Goal: Book appointment/travel/reservation

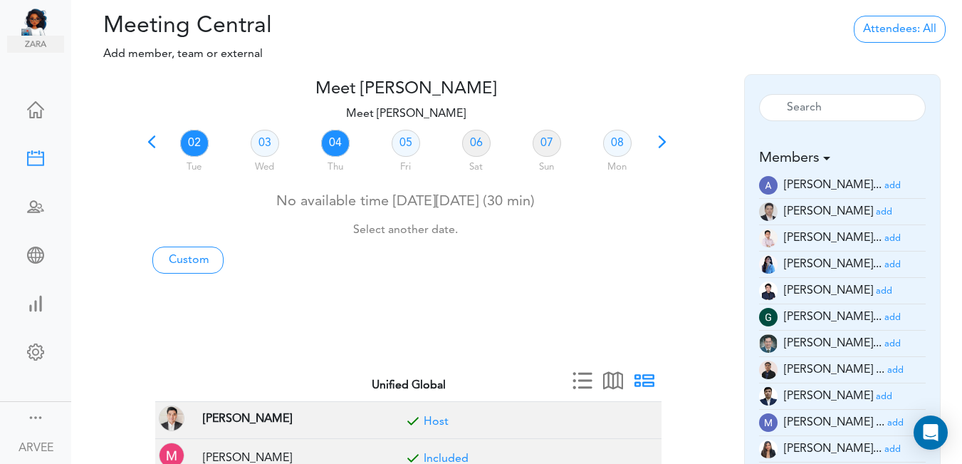
scroll to position [41, 0]
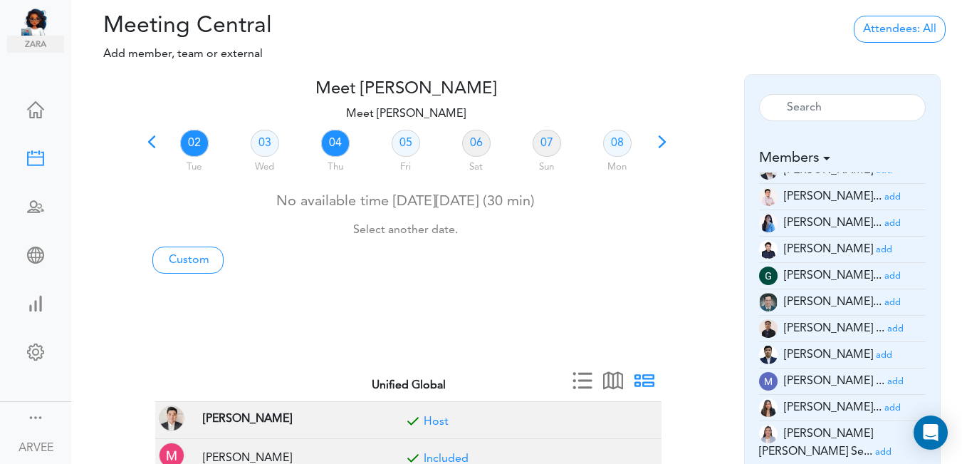
click at [337, 141] on link "04" at bounding box center [335, 143] width 28 height 27
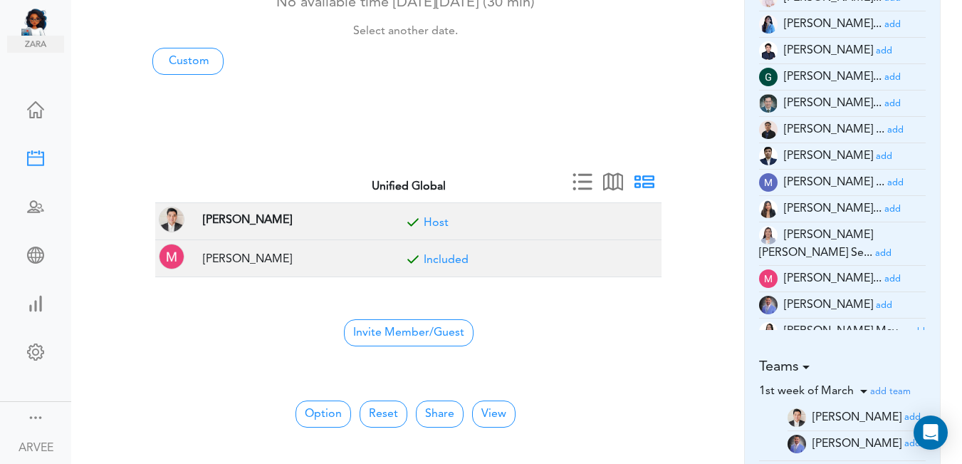
scroll to position [210, 0]
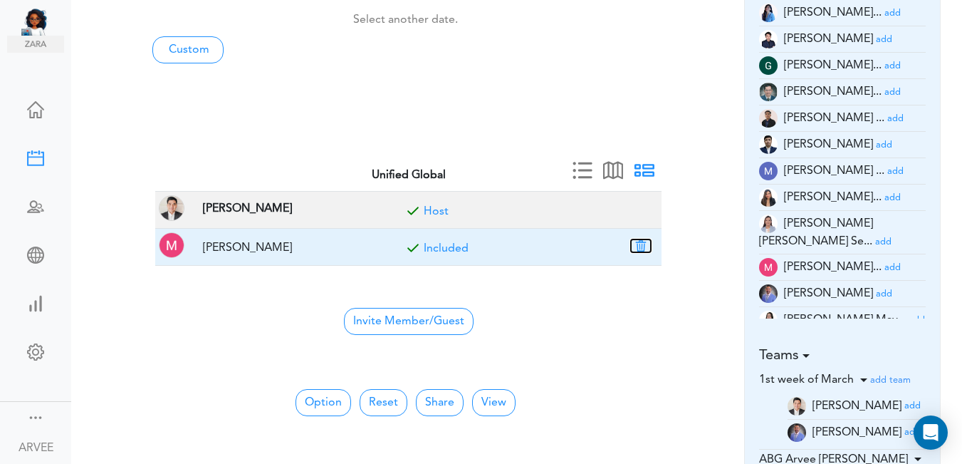
click at [645, 244] on button "button" at bounding box center [641, 245] width 20 height 13
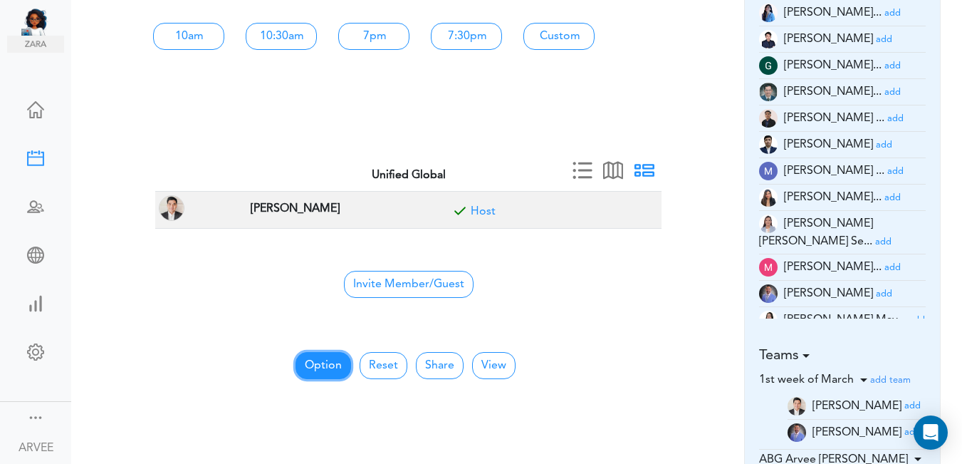
click at [323, 368] on button "Option" at bounding box center [324, 365] width 56 height 27
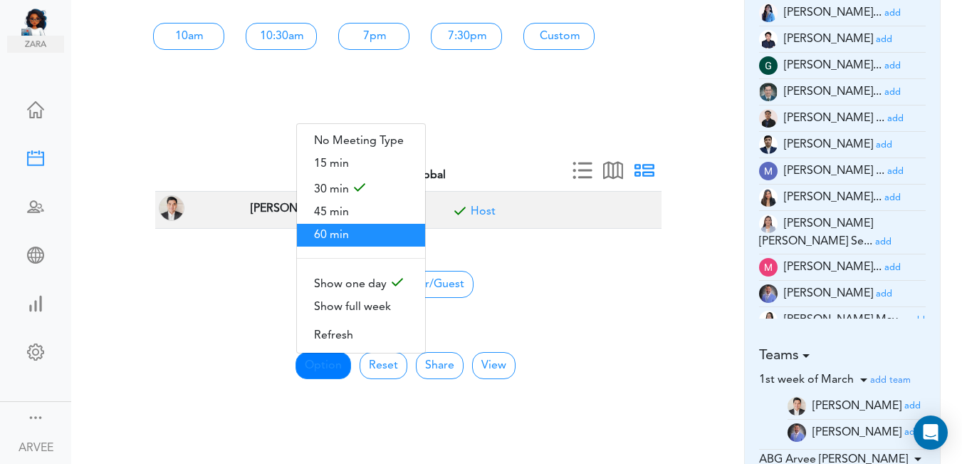
click at [323, 229] on span "60 min" at bounding box center [361, 235] width 128 height 23
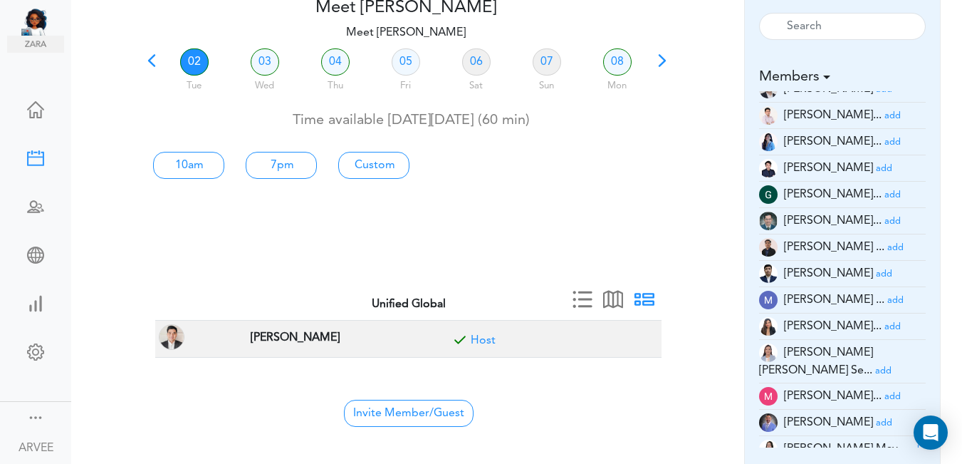
scroll to position [0, 0]
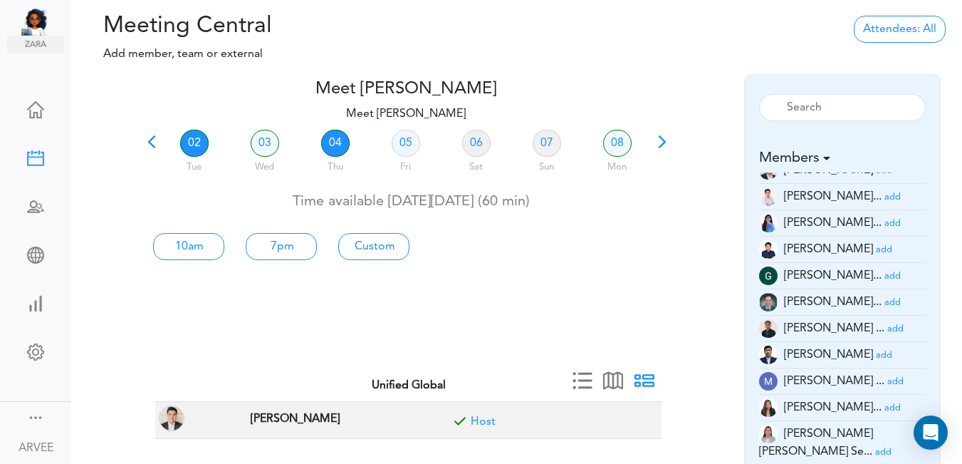
click at [335, 144] on link "04" at bounding box center [335, 143] width 28 height 27
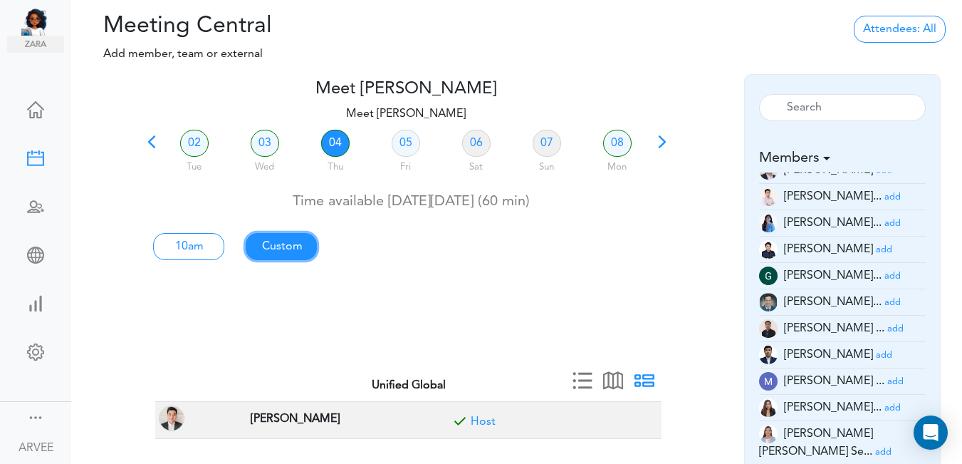
click at [224, 245] on link "Custom" at bounding box center [188, 246] width 71 height 27
type input "Meet [PERSON_NAME]"
type input "[URL][DOMAIN_NAME][SECURITY_DATA]"
type input "[DATE]T10:00"
type input "[DATE]T11:00"
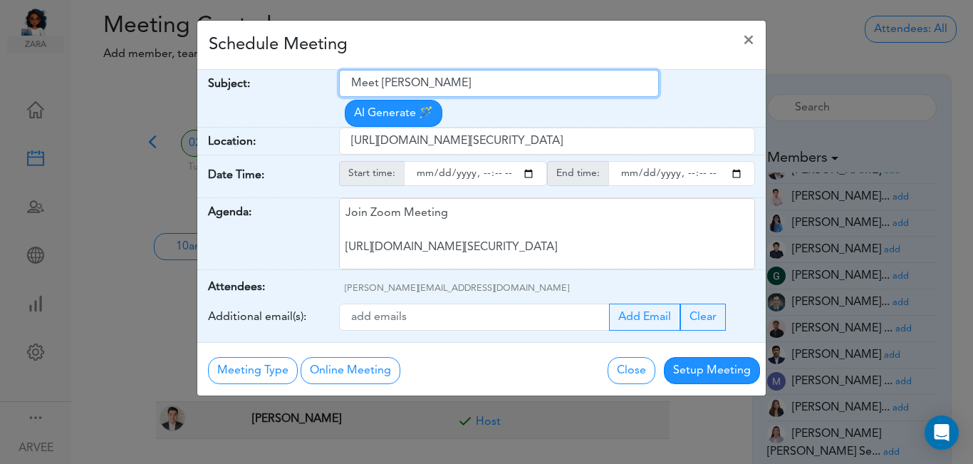
drag, startPoint x: 353, startPoint y: 85, endPoint x: 476, endPoint y: 90, distance: 122.6
click at [501, 91] on input "Meet [PERSON_NAME]" at bounding box center [499, 83] width 320 height 27
paste input "Exploratory Call | [PERSON_NAME]"
type input "Exploratory Call | [PERSON_NAME]"
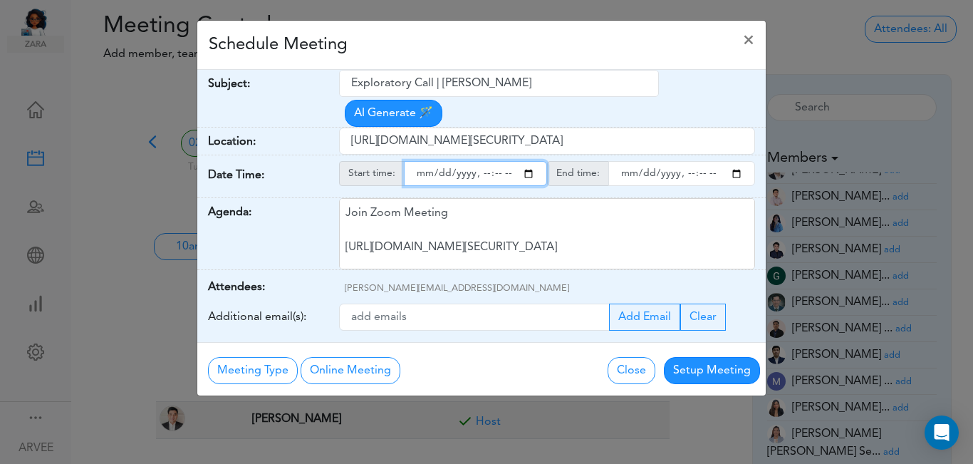
click at [528, 161] on input "starttime" at bounding box center [475, 173] width 143 height 25
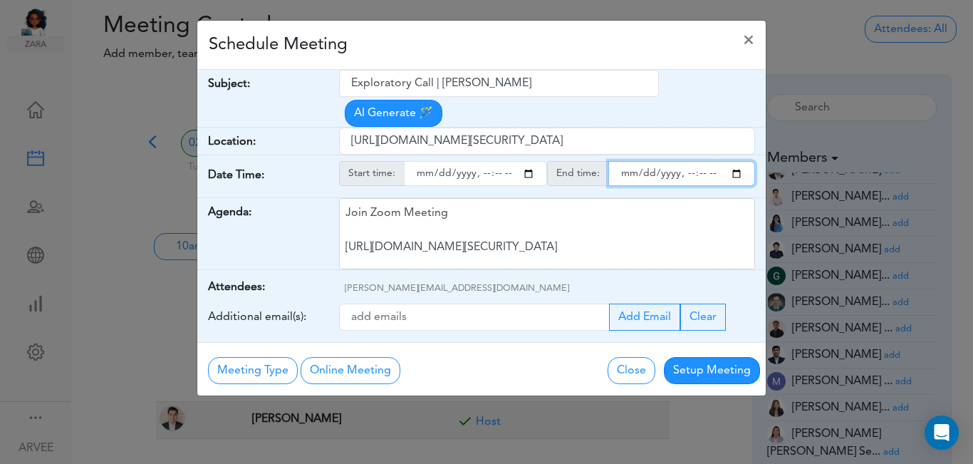
type input "[DATE]T13:00"
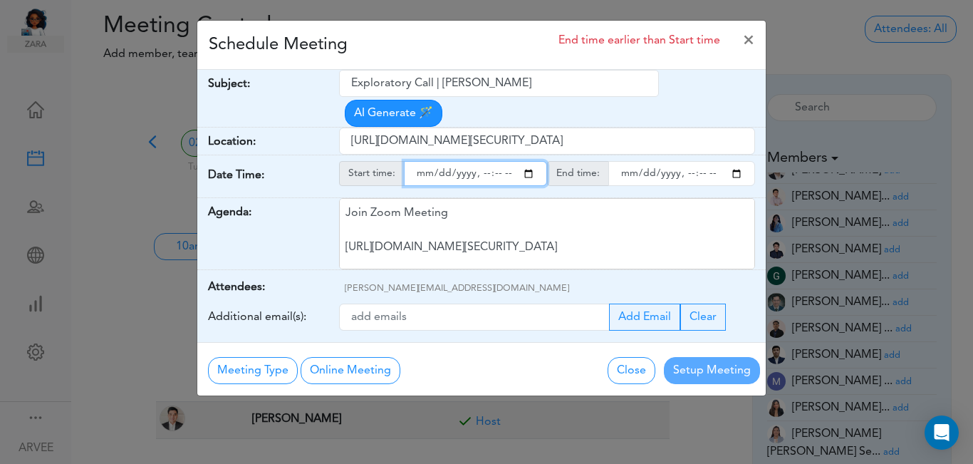
click at [737, 161] on input "endtime" at bounding box center [681, 173] width 147 height 25
type input "[DATE]T14:00"
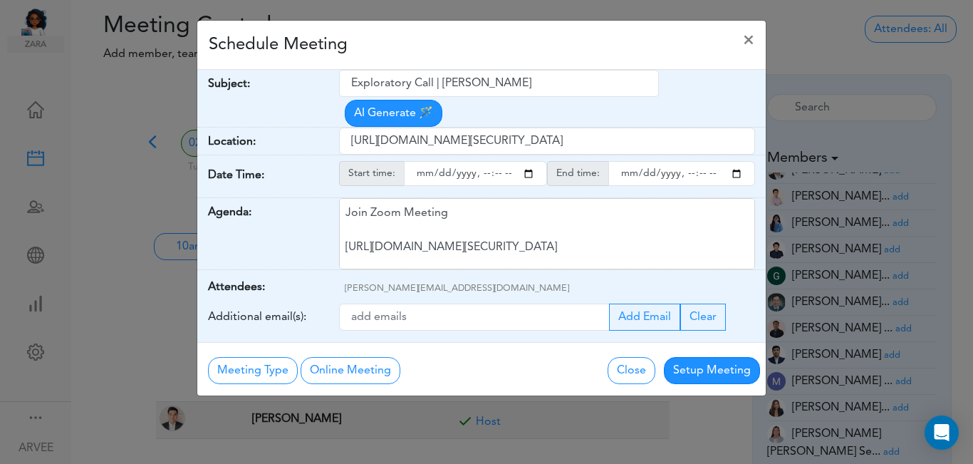
click at [416, 41] on div "Schedule Meeting ×" at bounding box center [481, 45] width 569 height 49
click at [692, 357] on button "Setup Meeting" at bounding box center [712, 370] width 96 height 27
